Goal: Information Seeking & Learning: Learn about a topic

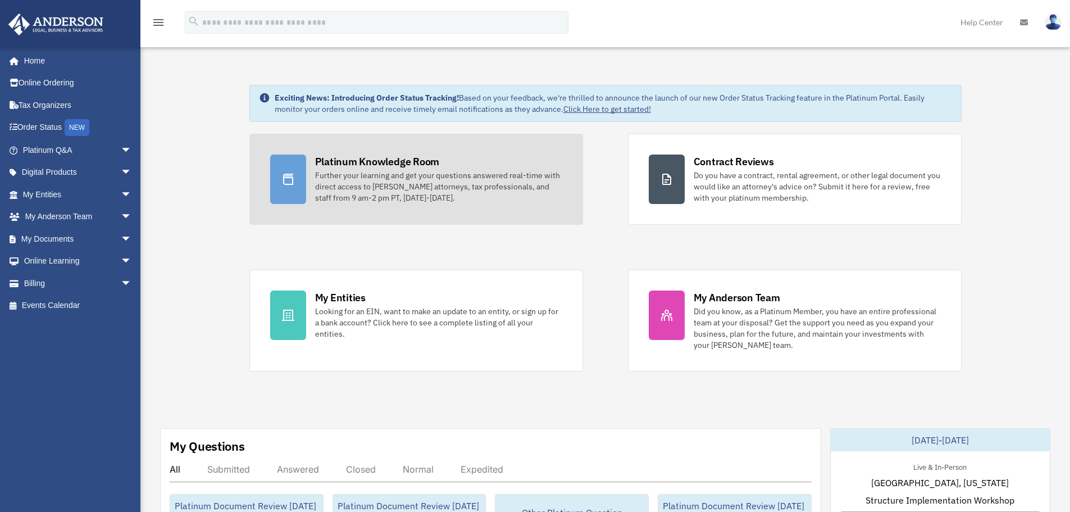
click at [302, 177] on div at bounding box center [288, 178] width 36 height 49
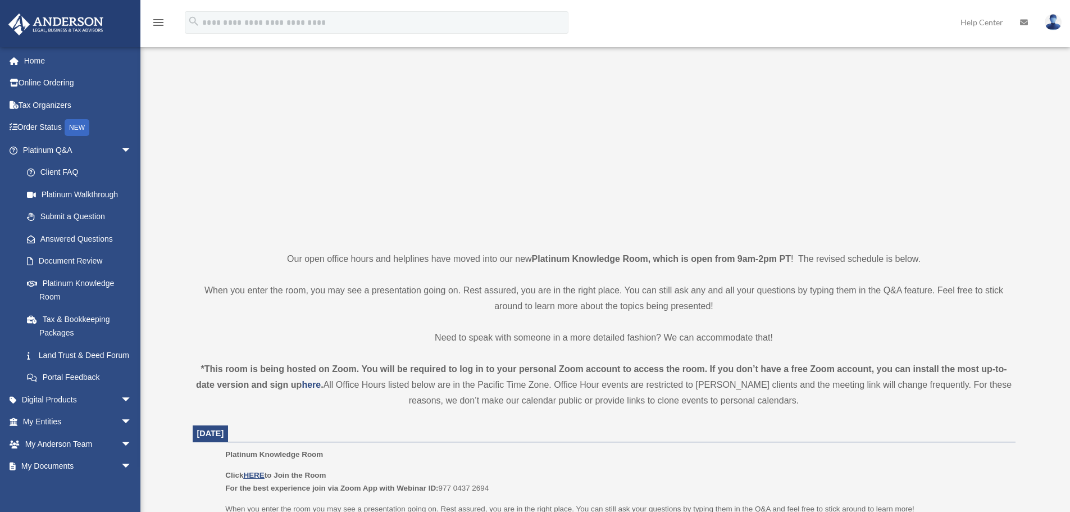
scroll to position [281, 0]
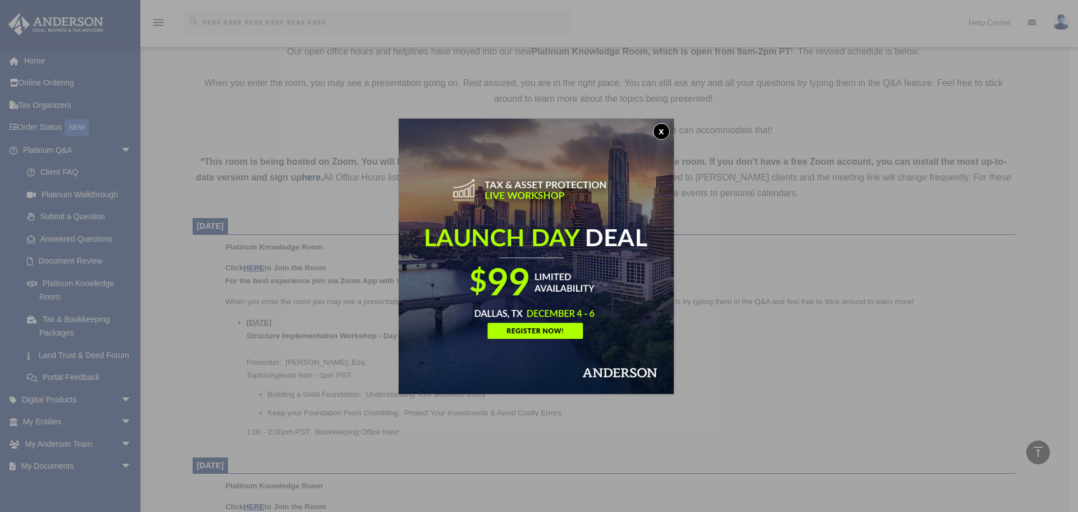
click at [257, 270] on div "x" at bounding box center [539, 256] width 1078 height 512
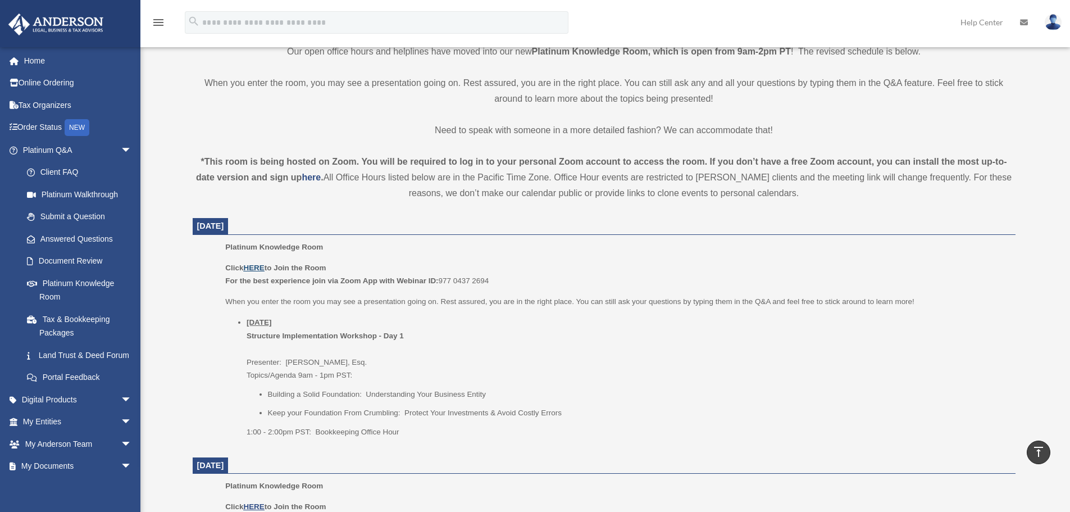
click at [257, 268] on u "HERE" at bounding box center [253, 267] width 21 height 8
